Goal: Navigation & Orientation: Find specific page/section

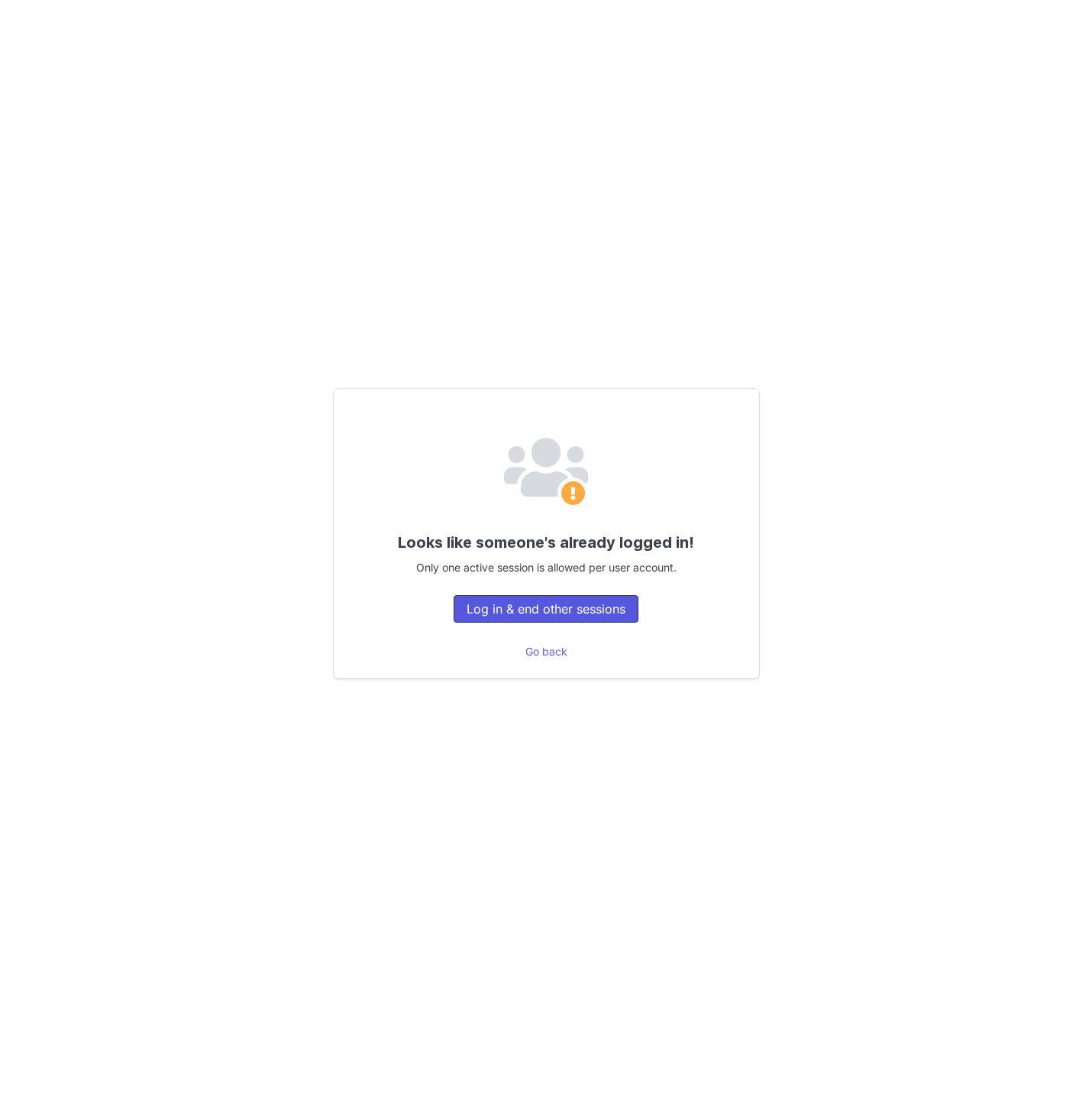
click at [528, 604] on button "Log in & end other sessions" at bounding box center [546, 609] width 185 height 28
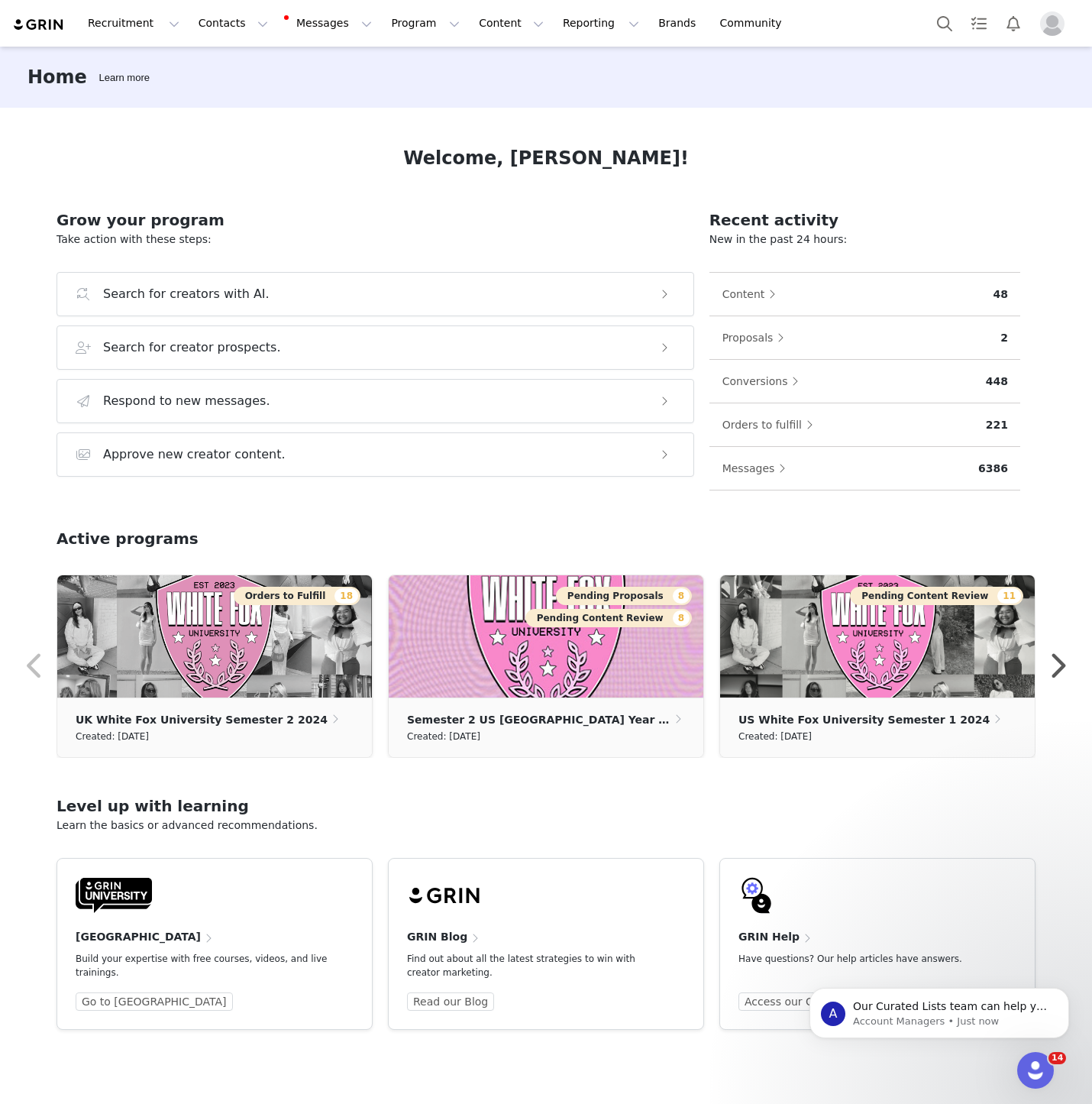
click at [1041, 36] on div at bounding box center [1004, 23] width 152 height 34
click at [1050, 25] on img "Profile" at bounding box center [1052, 23] width 24 height 24
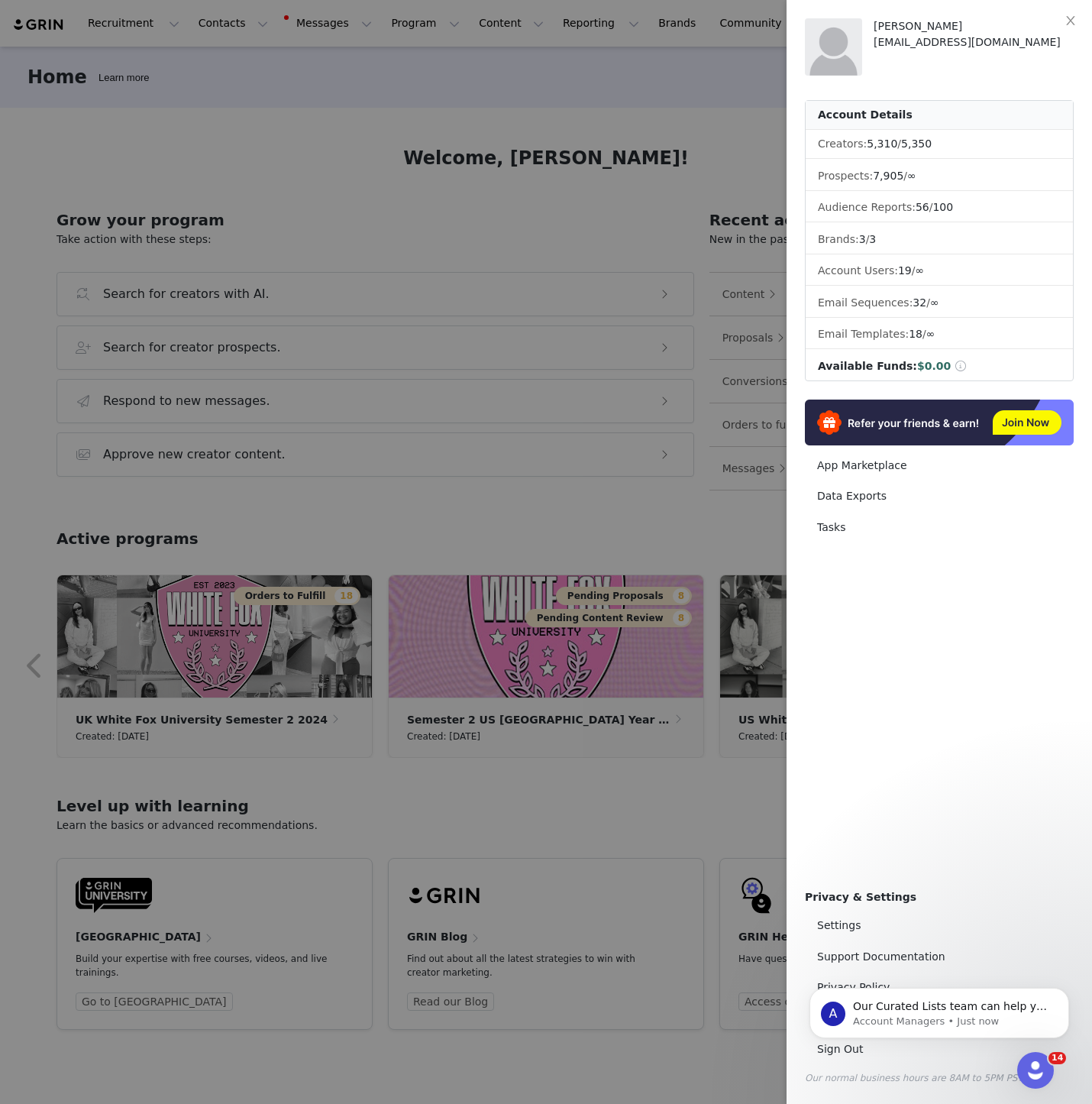
click at [862, 1054] on body "A Our Curated Lists team can help you find more creators! Our team of prospect-…" at bounding box center [939, 1009] width 293 height 95
click at [852, 1050] on body "A Our Curated Lists team can help you find more creators! Our team of prospect-…" at bounding box center [939, 1009] width 293 height 95
click at [1067, 990] on icon "Dismiss notification" at bounding box center [1064, 991] width 8 height 8
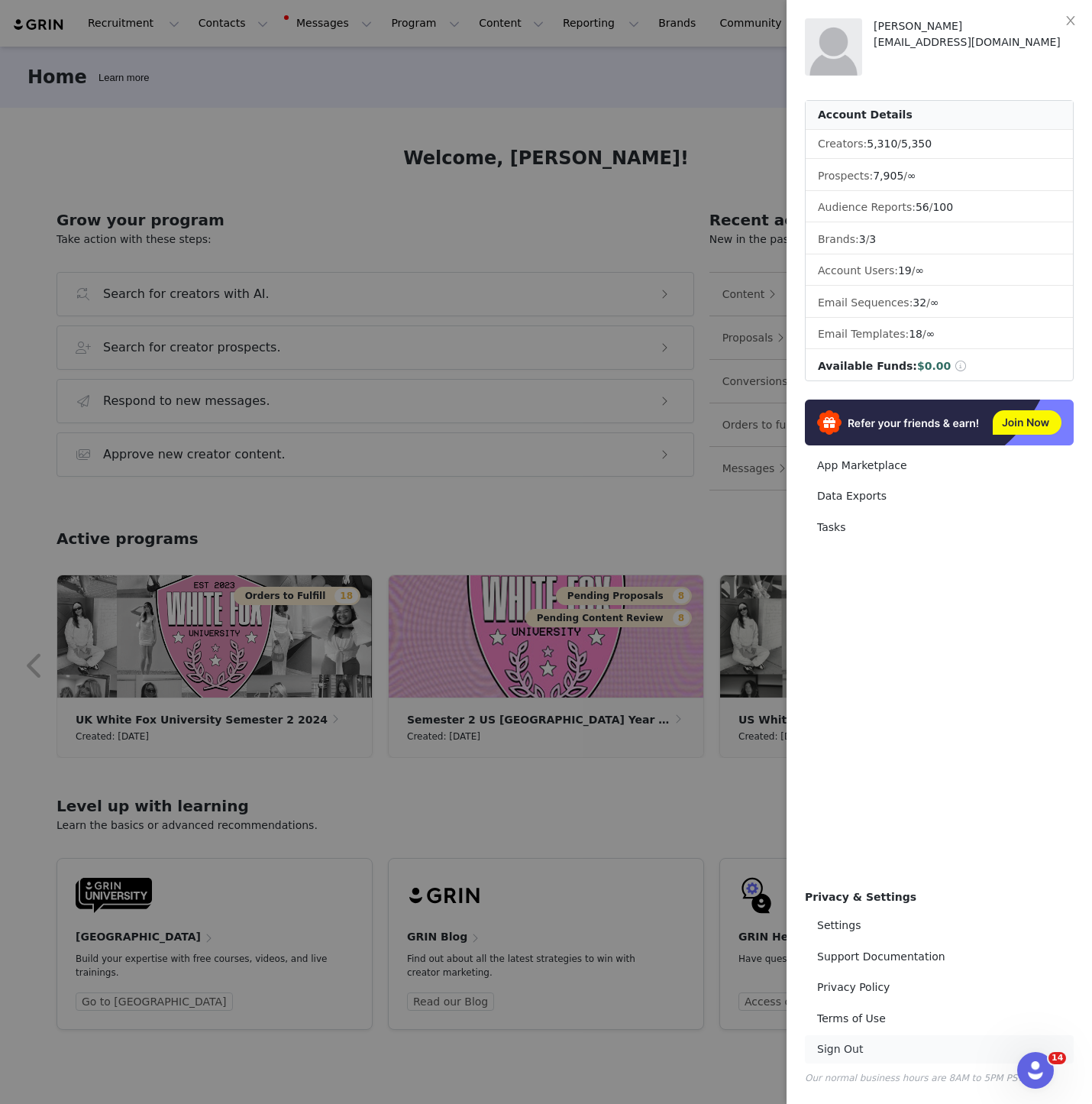
click at [831, 1049] on link "Sign Out" at bounding box center [939, 1049] width 269 height 29
